Goal: Complete application form

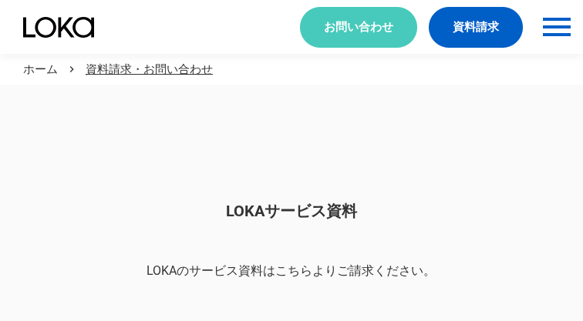
scroll to position [1295, 0]
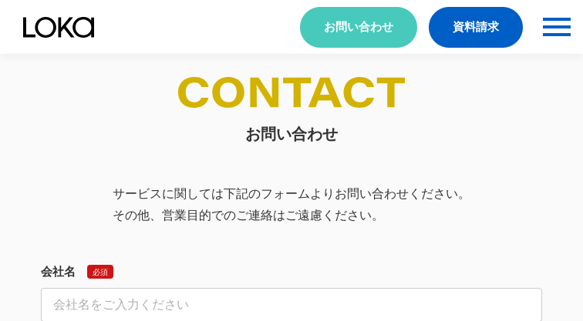
select select "その他"
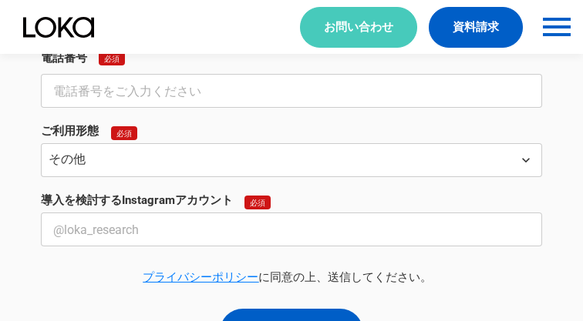
select select "その他"
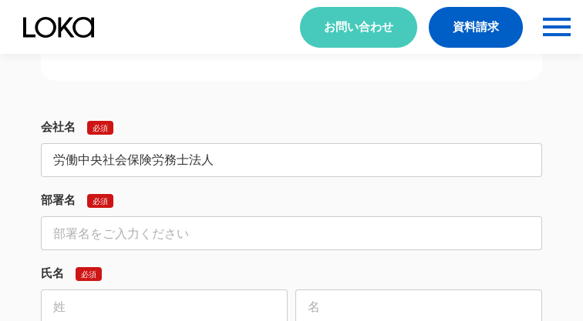
type input "労働中央社会保険労務士法人"
type input "法人営業部"
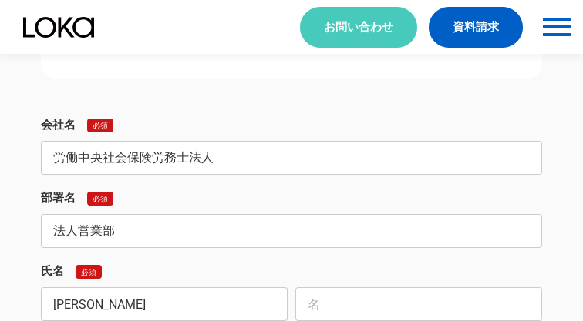
type input "[PERSON_NAME]"
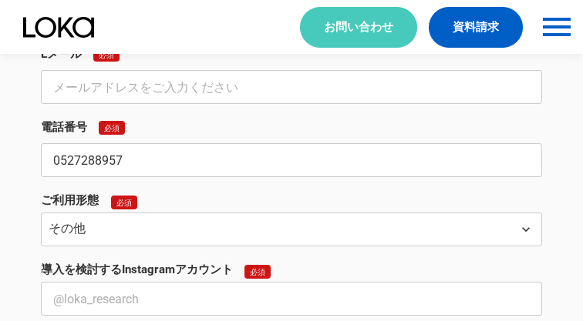
type input "0527288957"
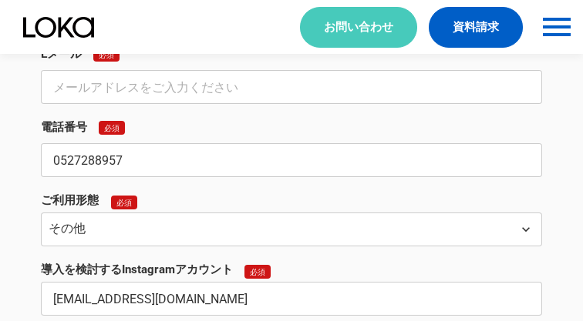
type input "[EMAIL_ADDRESS][DOMAIN_NAME]"
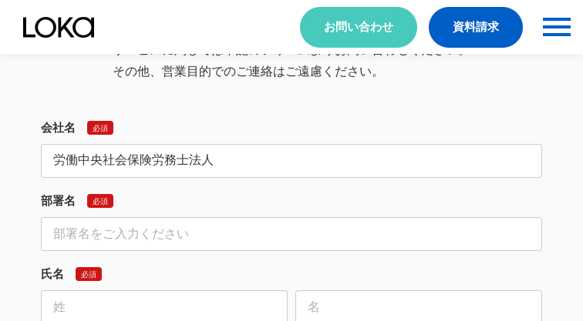
type input "労働中央社会保険労務士法人"
type input "法人営業部"
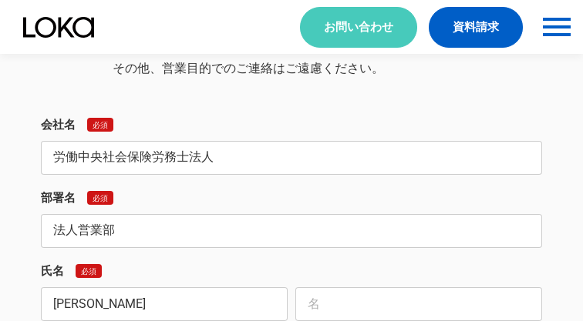
type input "[PERSON_NAME]"
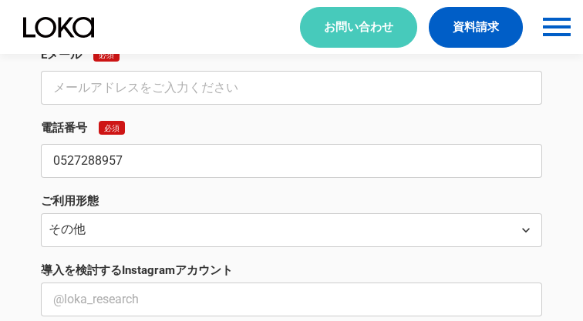
type input "0527288957"
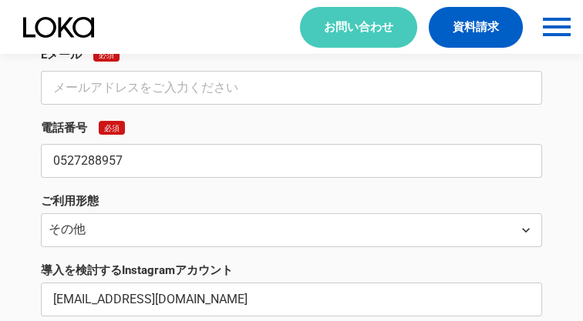
type input "[EMAIL_ADDRESS][DOMAIN_NAME]"
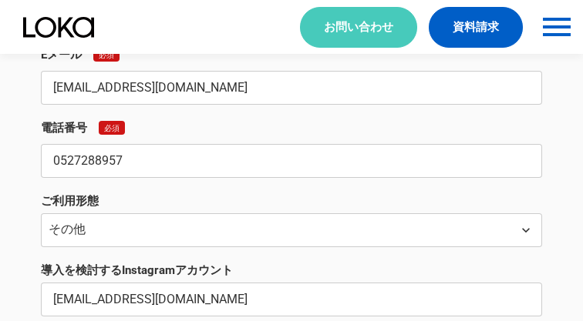
type input "[EMAIL_ADDRESS][DOMAIN_NAME]"
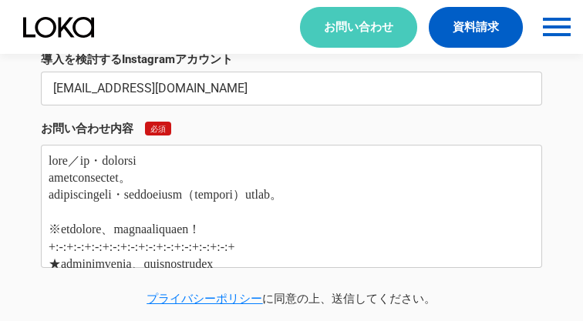
type textarea "lore／ip・dolorsi ametconsectet。 adipiscingeli・seddoeiusm（tempori）utlab。 ※etdolor…"
